Goal: Find specific page/section: Find specific page/section

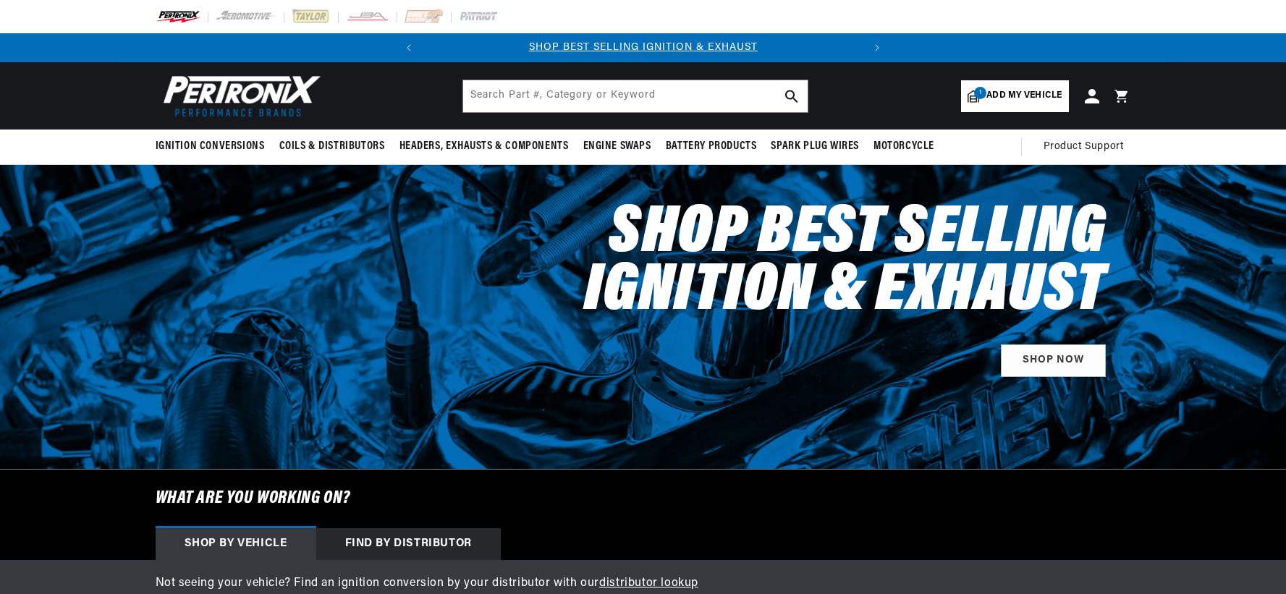
select select "2017"
select select "Dodge"
select select "Charger"
click at [993, 90] on span "Add my vehicle" at bounding box center [1023, 96] width 75 height 14
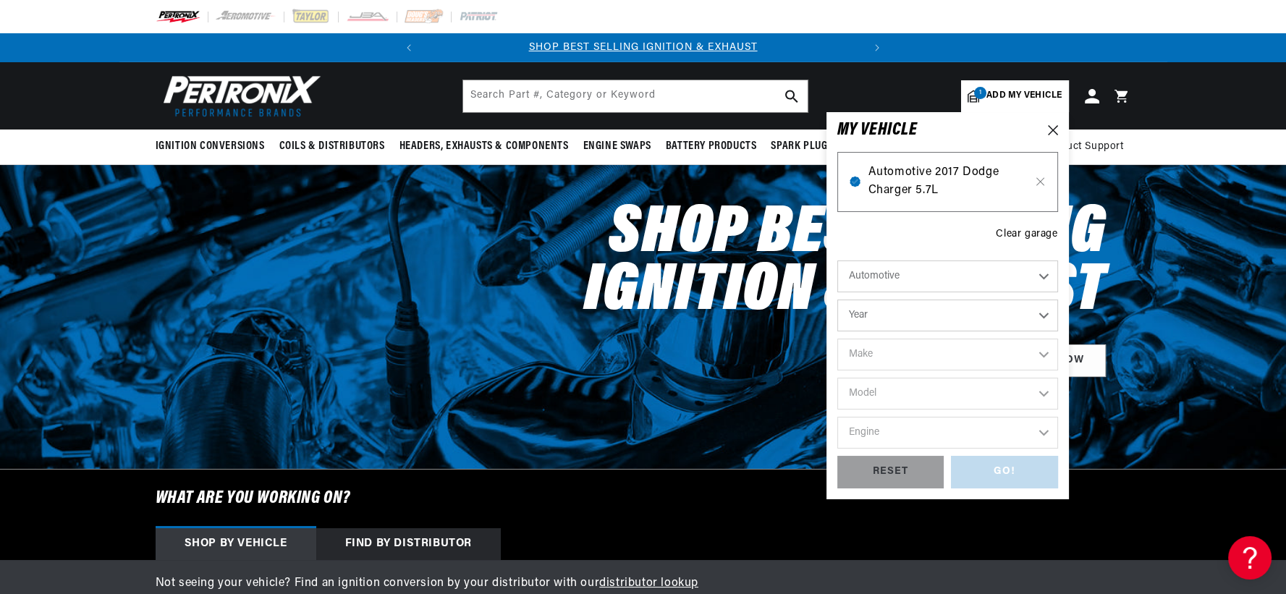
click at [909, 178] on span "Automotive 2017 Dodge Charger 5.7L" at bounding box center [947, 182] width 158 height 37
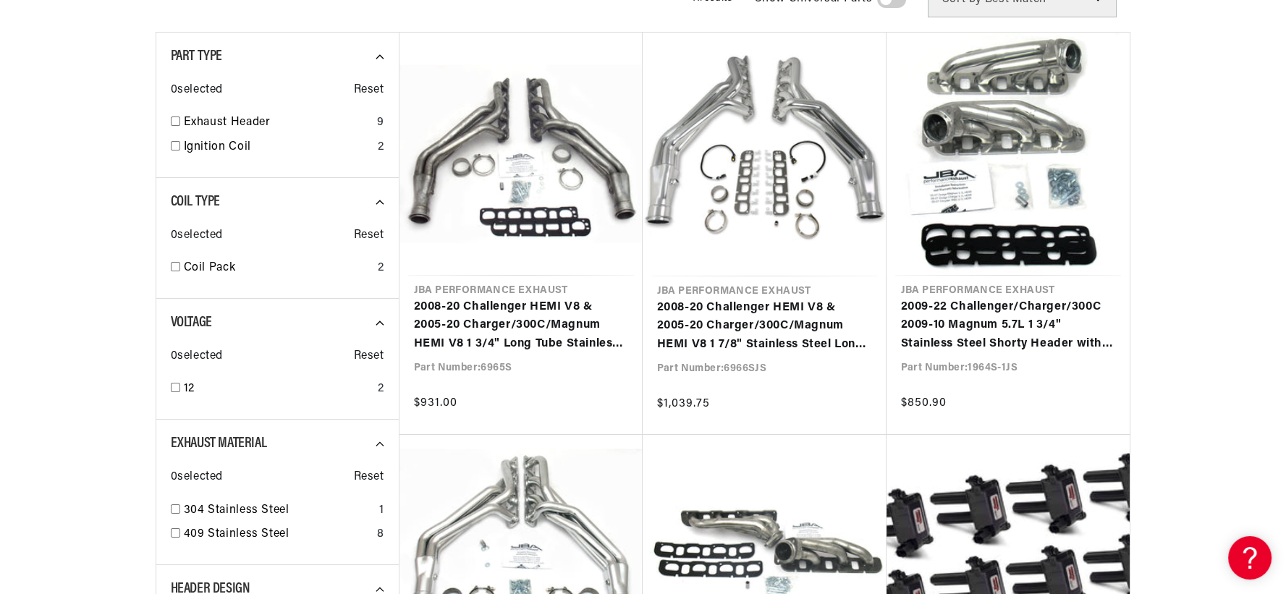
scroll to position [0, 438]
